Goal: Transaction & Acquisition: Purchase product/service

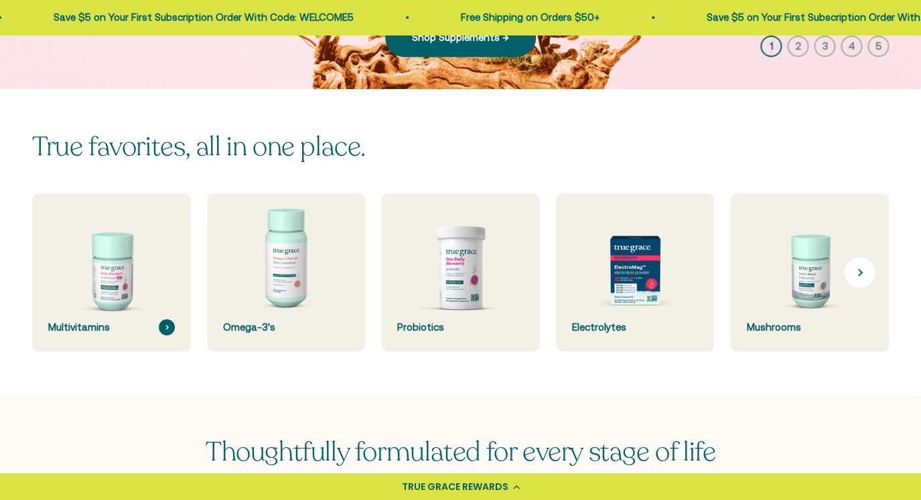
scroll to position [270, 0]
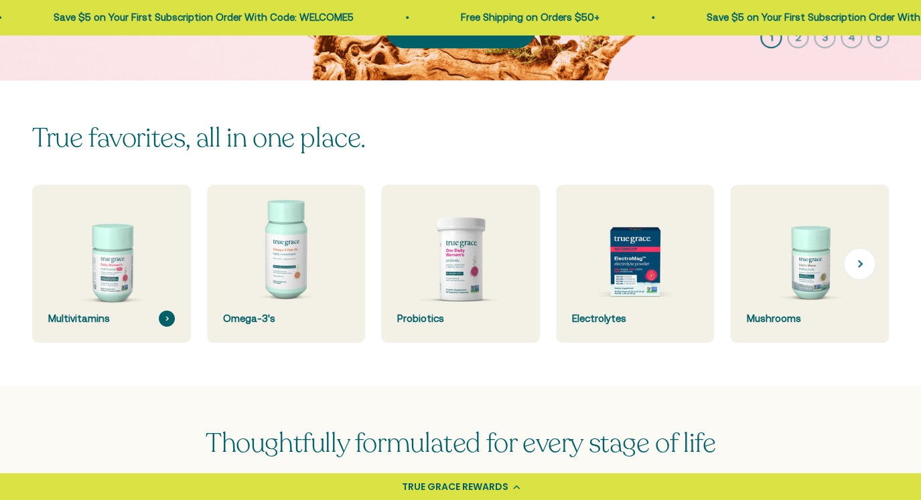
click at [135, 271] on img at bounding box center [111, 264] width 168 height 168
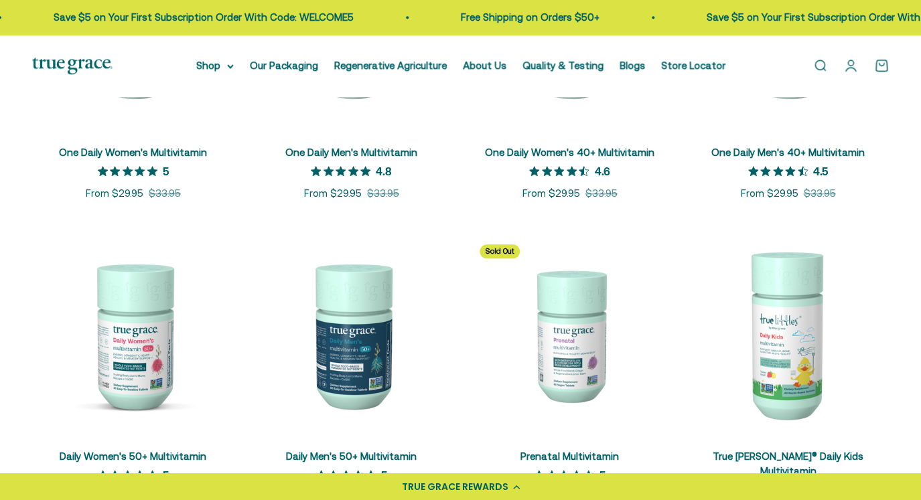
scroll to position [446, 0]
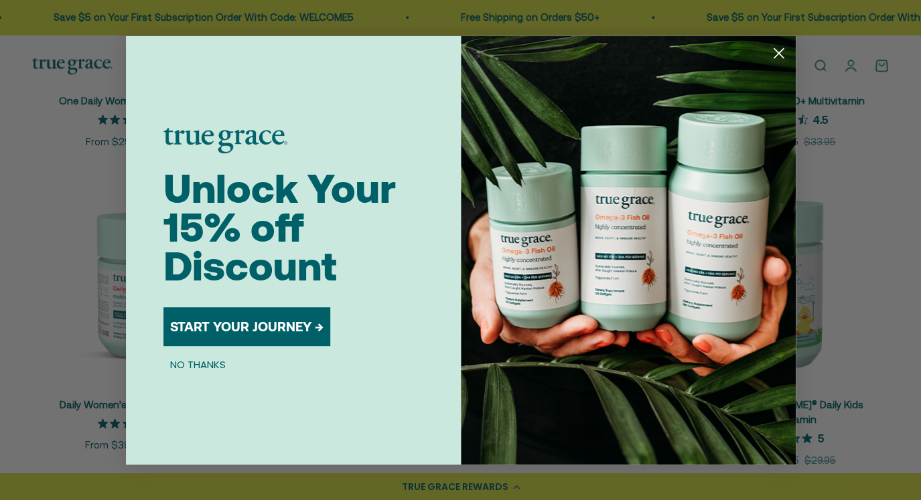
click at [782, 54] on circle "Close dialog" at bounding box center [778, 53] width 22 height 22
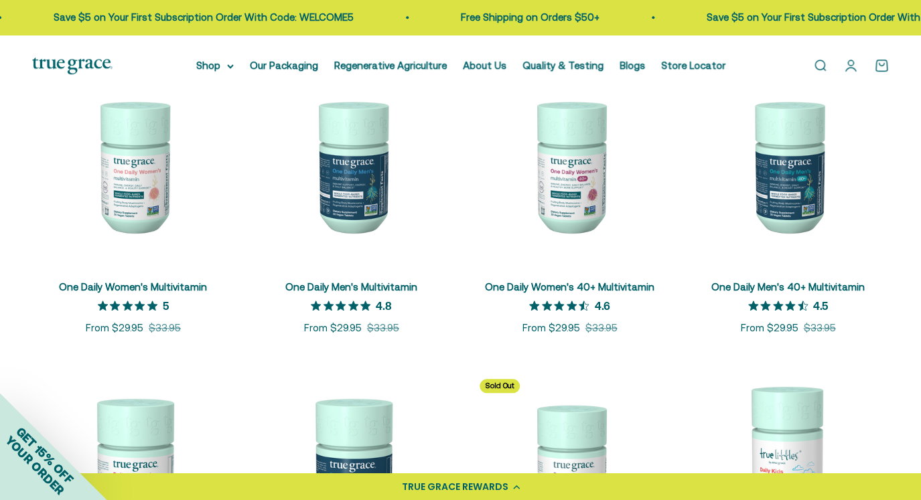
scroll to position [251, 0]
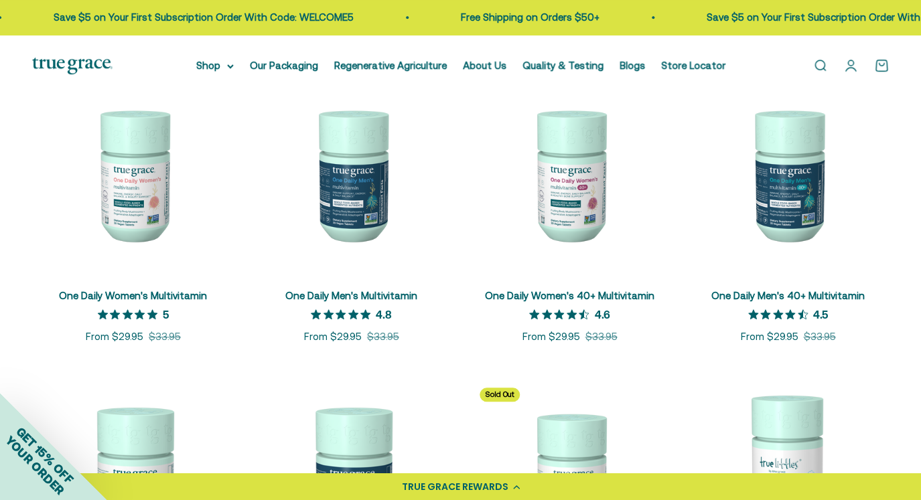
click at [142, 210] on img at bounding box center [133, 175] width 202 height 202
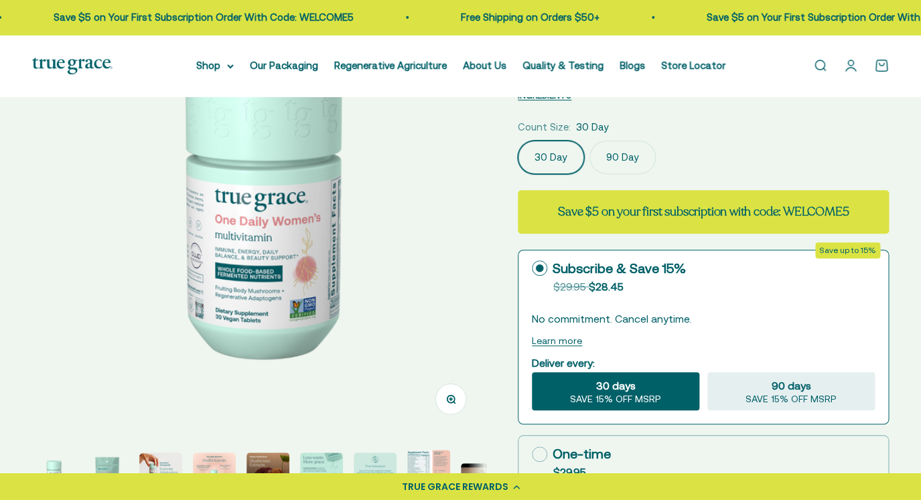
scroll to position [149, 0]
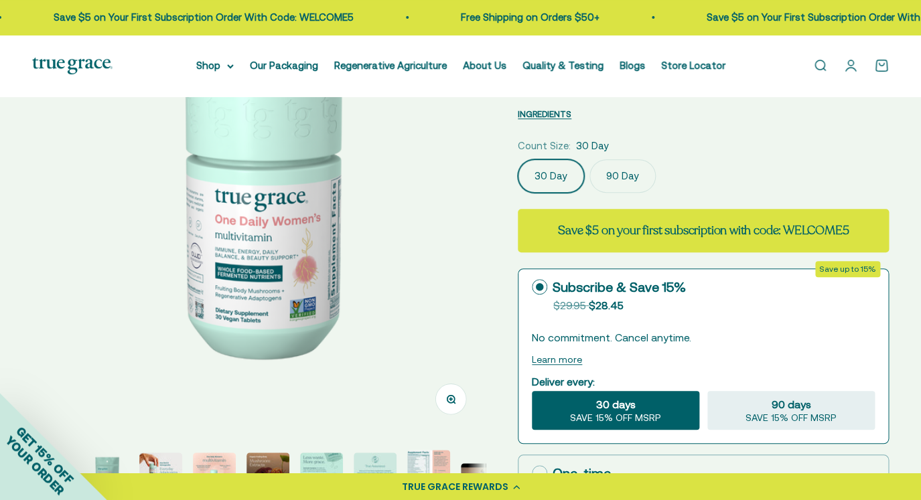
click at [707, 140] on div "Count Size: 30 Day" at bounding box center [703, 146] width 371 height 16
select select "3"
click at [634, 188] on label "90 Day" at bounding box center [622, 175] width 66 height 33
click at [518, 159] on input "90 Day" at bounding box center [517, 159] width 1 height 1
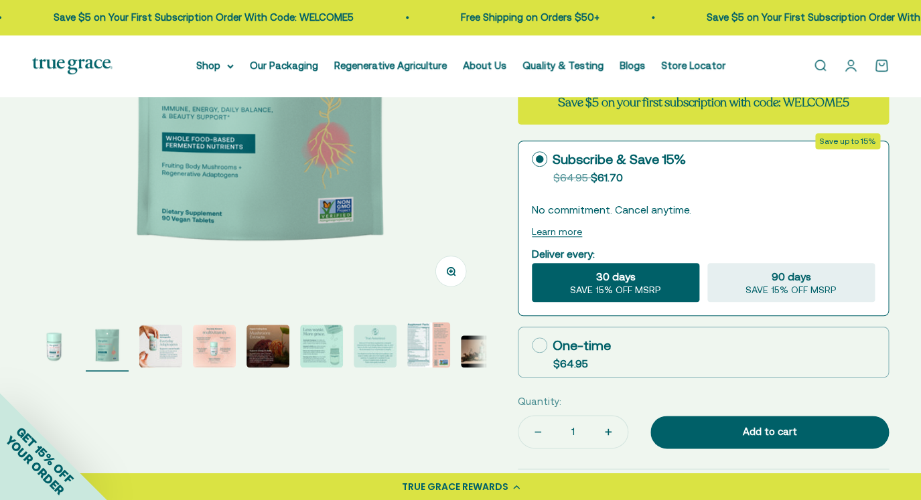
scroll to position [287, 0]
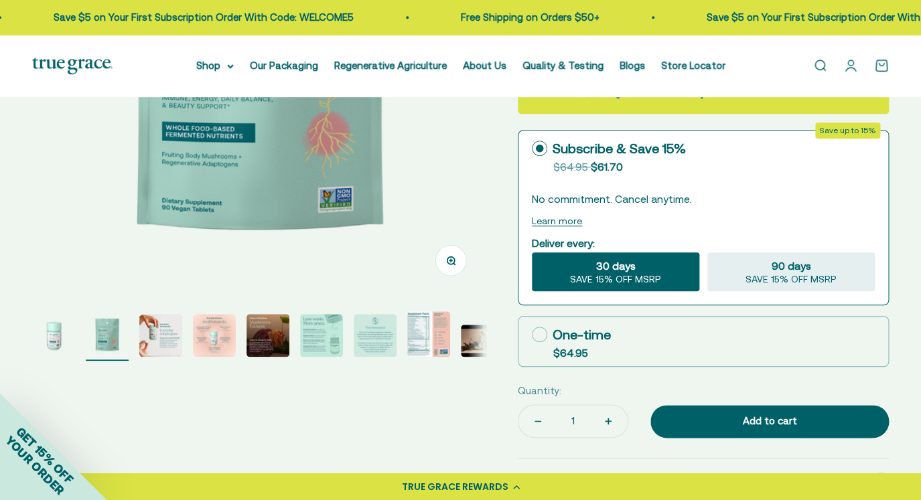
click at [543, 332] on icon at bounding box center [539, 334] width 15 height 15
click at [532, 334] on input "One-time $64.95" at bounding box center [531, 334] width 1 height 1
radio input "true"
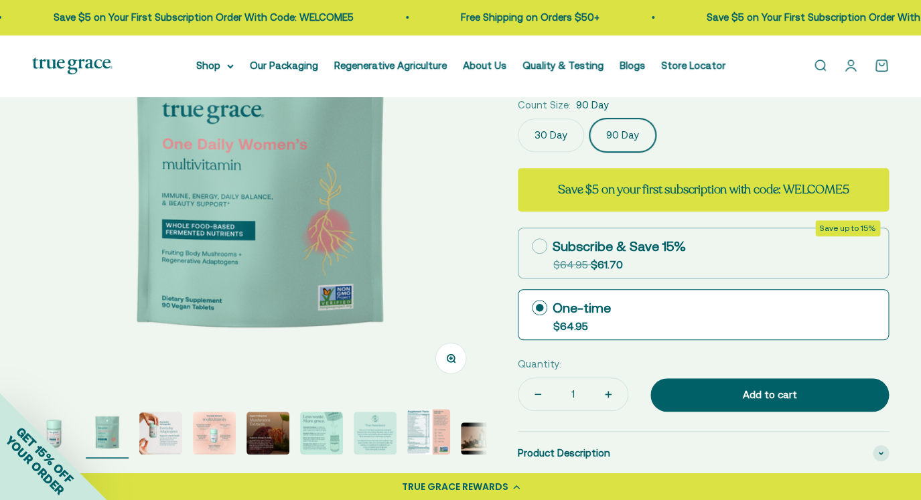
scroll to position [279, 0]
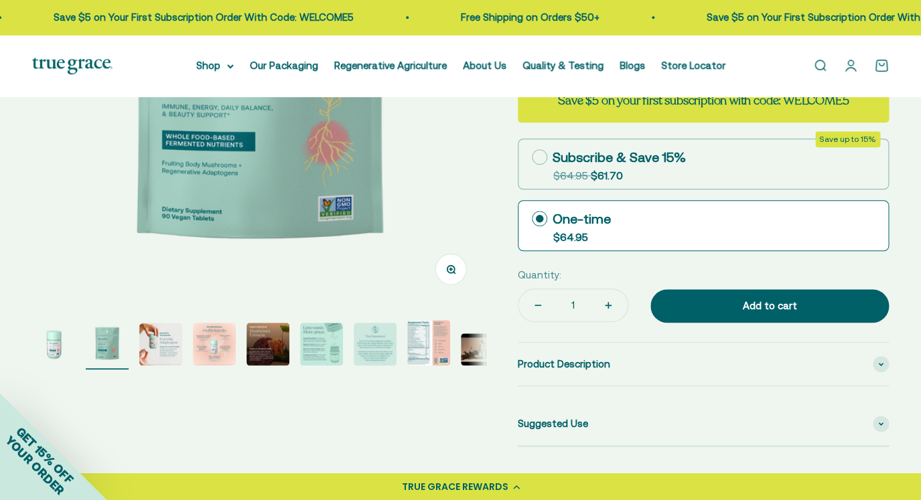
click at [36, 468] on span "YOUR ORDER" at bounding box center [35, 465] width 64 height 64
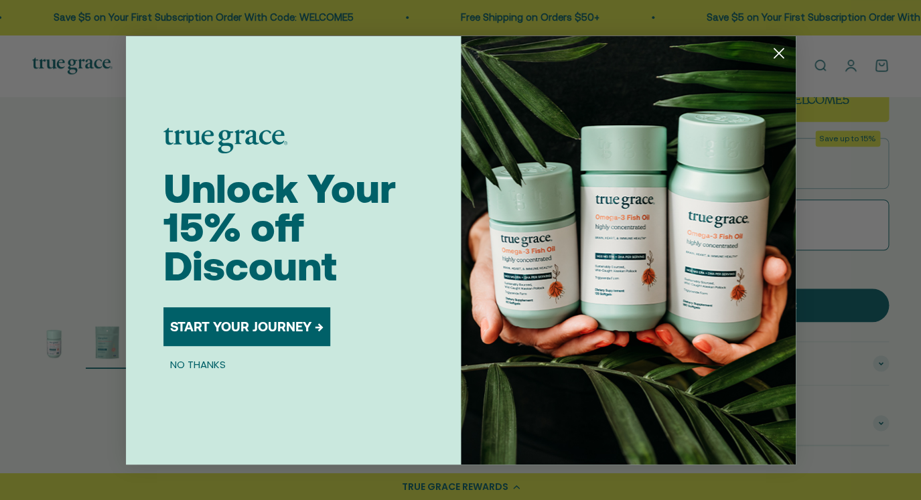
click at [216, 329] on button "START YOUR JOURNEY →" at bounding box center [246, 326] width 167 height 39
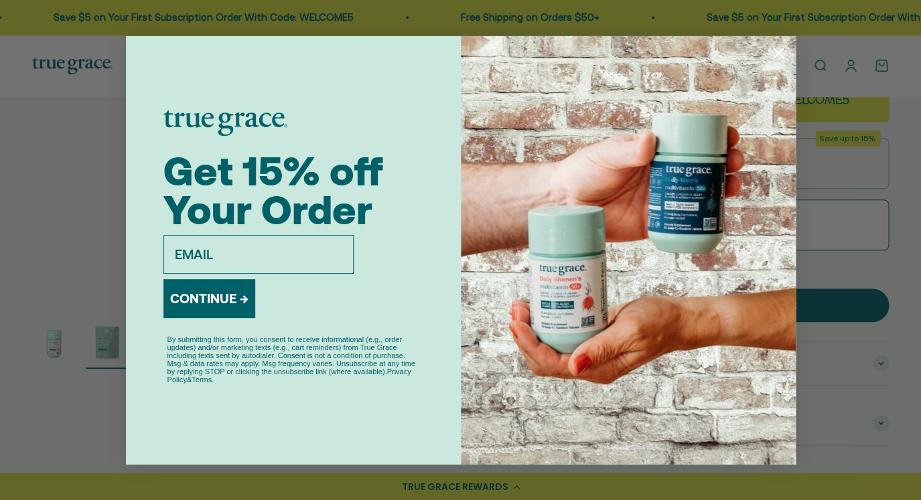
click at [263, 249] on input "email" at bounding box center [258, 254] width 190 height 39
type input "annieh@gmail.com"
click at [218, 303] on button "CONTINUE →" at bounding box center [209, 298] width 92 height 39
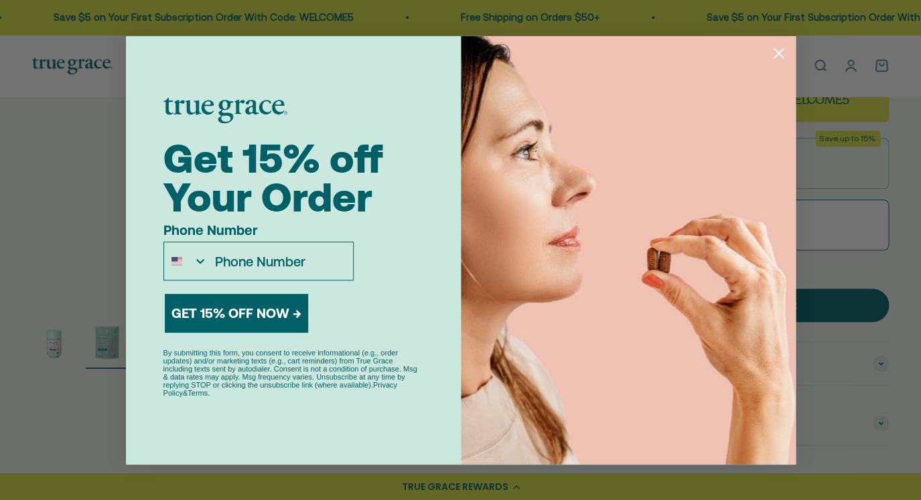
click at [256, 253] on input "Phone Number" at bounding box center [280, 261] width 145 height 38
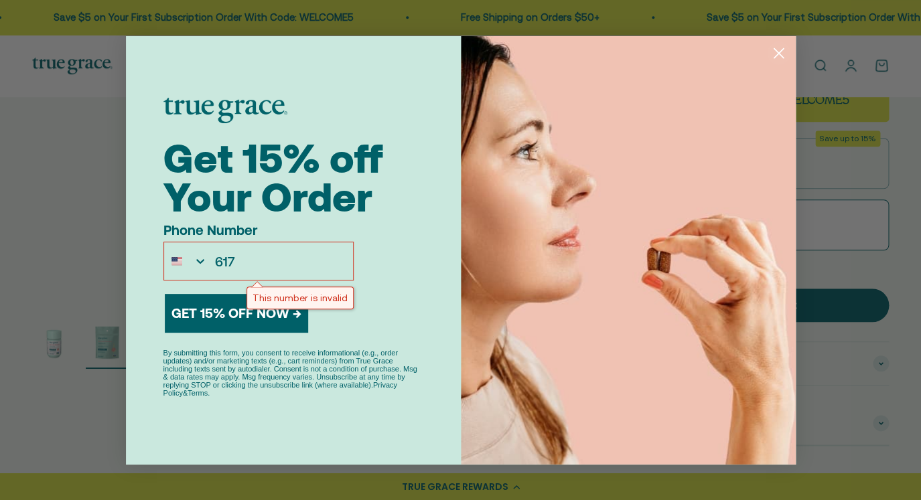
paste input "-617-5643"
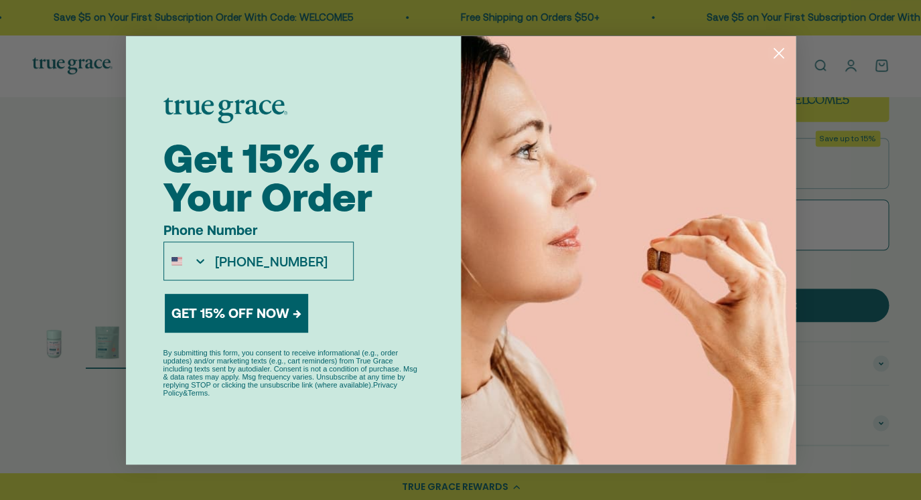
drag, startPoint x: 300, startPoint y: 263, endPoint x: 191, endPoint y: 259, distance: 109.3
click at [208, 259] on input "617-617-5643" at bounding box center [280, 261] width 145 height 38
paste input "564-3721"
type input "617-564-3721"
click at [213, 312] on button "GET 15% OFF NOW →" at bounding box center [236, 313] width 143 height 39
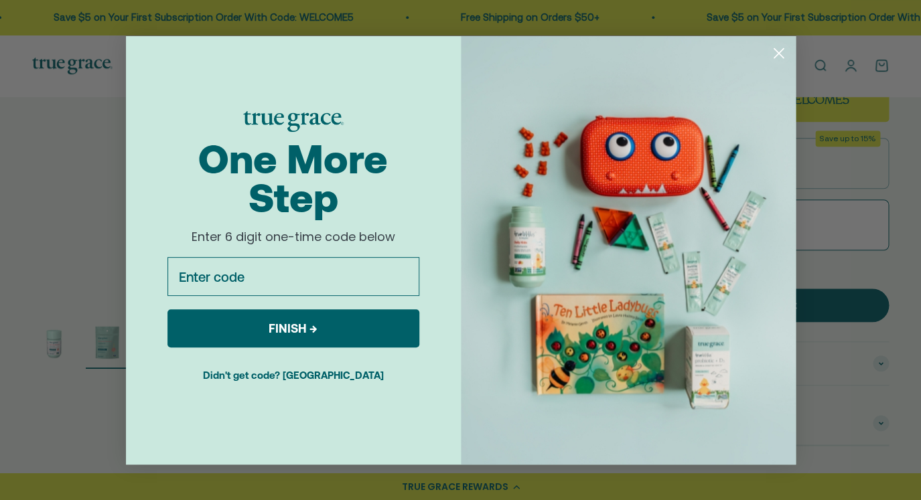
paste input "309384"
type input "309384"
click at [364, 333] on button "FINISH →" at bounding box center [293, 328] width 252 height 38
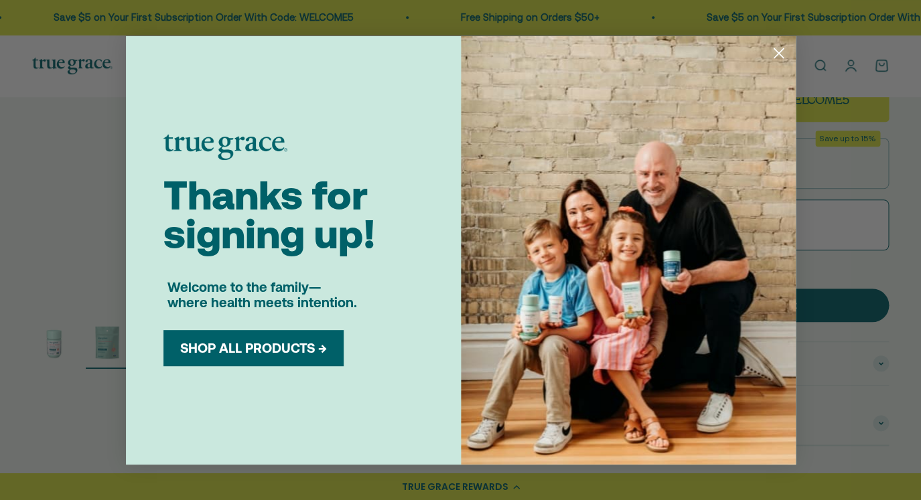
click at [334, 344] on button "SHOP ALL PRODUCTS →" at bounding box center [253, 348] width 160 height 16
click at [305, 348] on button "SHOP ALL PRODUCTS →" at bounding box center [253, 348] width 160 height 16
click at [780, 58] on circle "Close dialog" at bounding box center [778, 53] width 22 height 22
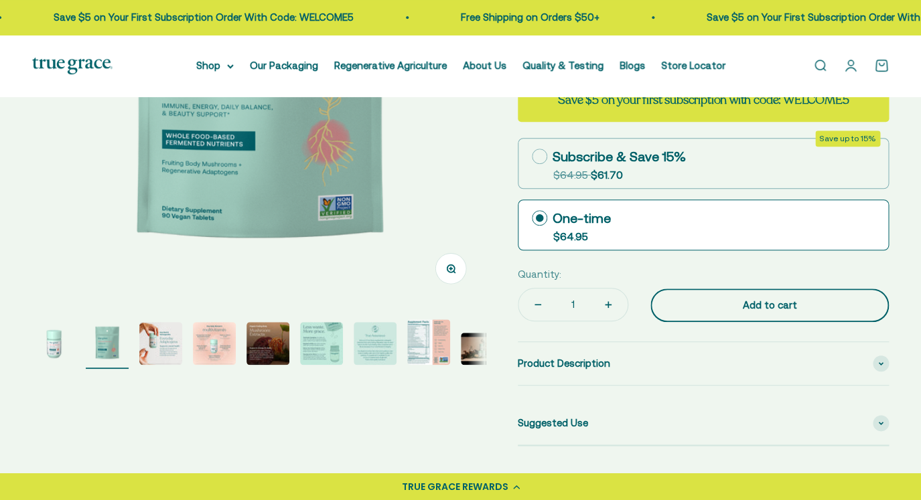
click at [720, 299] on div "Add to cart" at bounding box center [769, 305] width 185 height 16
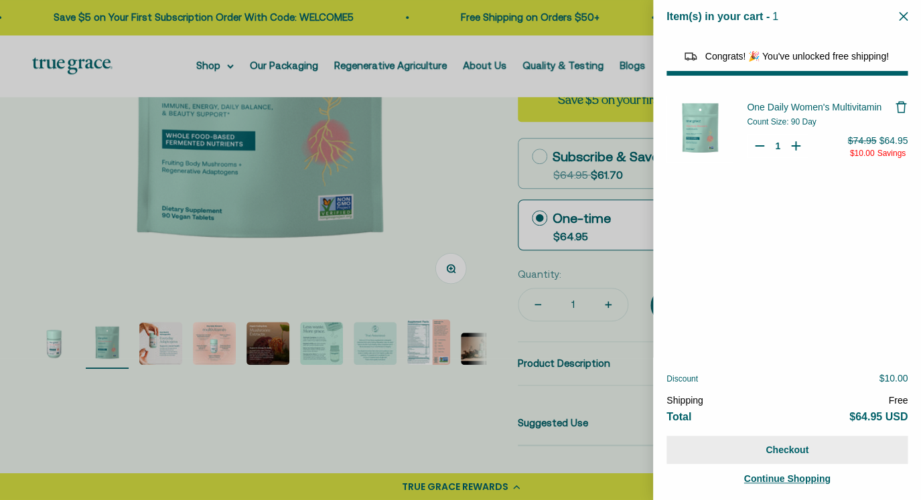
select select "40058329235648"
select select "44878154563798"
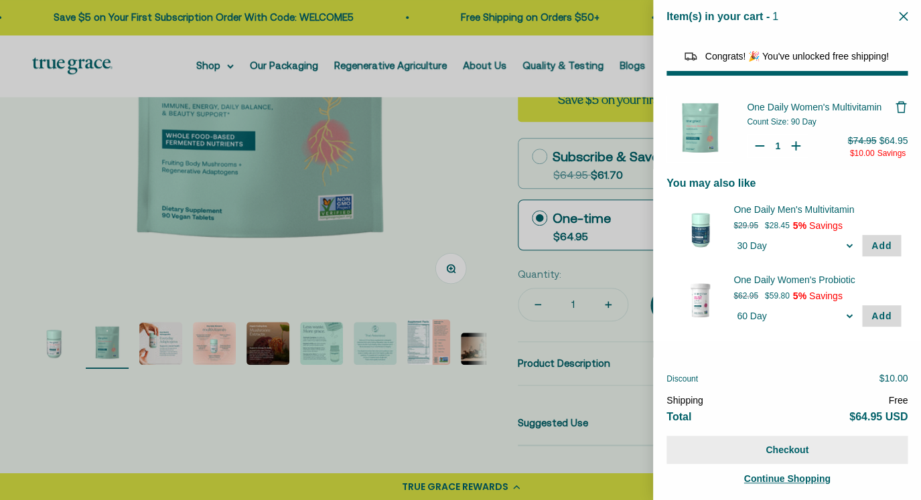
click at [766, 452] on button "Checkout" at bounding box center [787, 450] width 241 height 28
